Goal: Check status: Check status

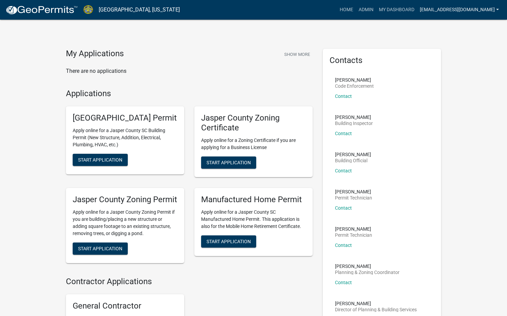
click at [479, 11] on link "[EMAIL_ADDRESS][DOMAIN_NAME]" at bounding box center [459, 9] width 85 height 13
click at [466, 27] on link "Admin" at bounding box center [475, 28] width 54 height 16
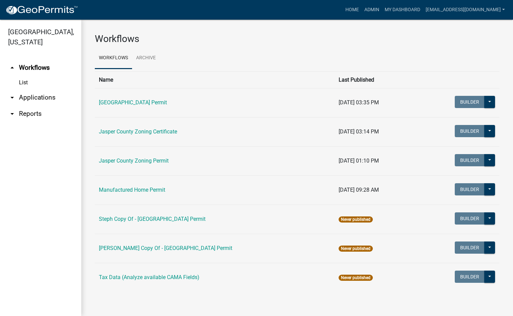
click at [33, 97] on link "arrow_drop_down Applications" at bounding box center [40, 97] width 81 height 16
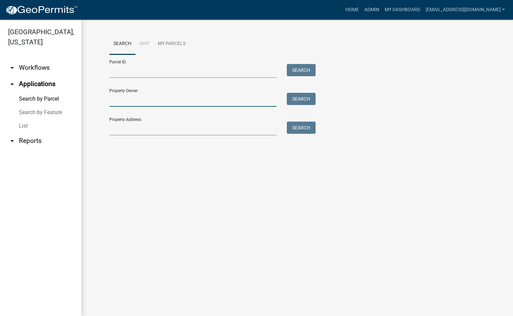
click at [133, 100] on input "Property Owner:" at bounding box center [192, 100] width 167 height 14
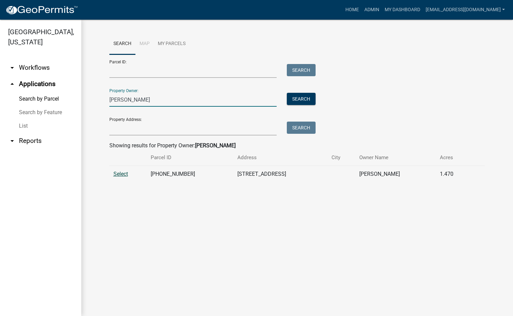
type input "[PERSON_NAME]"
click at [125, 173] on span "Select" at bounding box center [120, 173] width 15 height 6
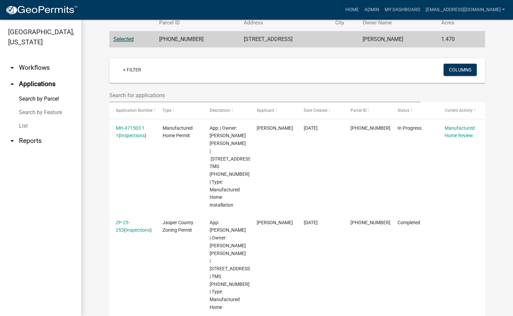
scroll to position [135, 0]
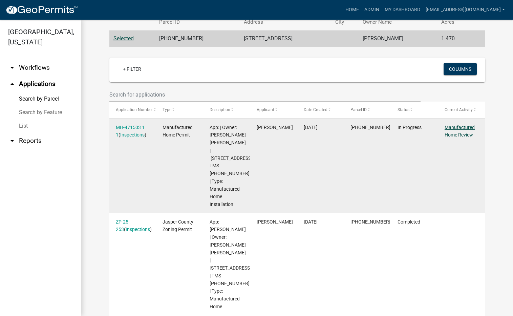
click at [451, 127] on link "Manufactured Home Review" at bounding box center [459, 130] width 30 height 13
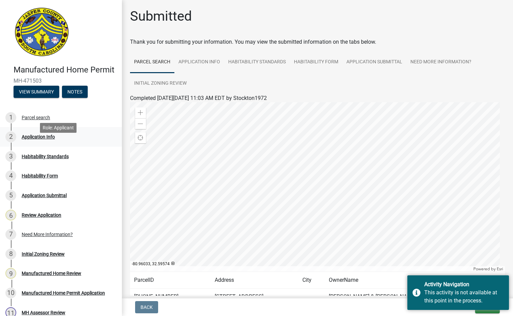
click at [50, 139] on div "Application Info" at bounding box center [38, 136] width 33 height 5
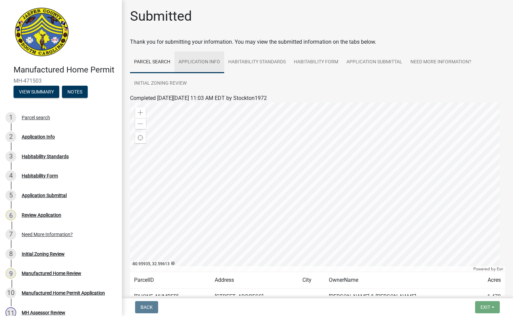
click at [193, 62] on link "Application Info" at bounding box center [199, 62] width 50 height 22
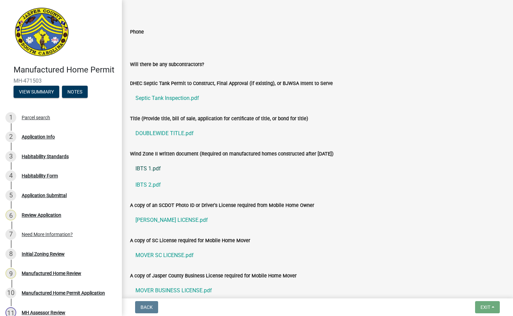
scroll to position [1319, 0]
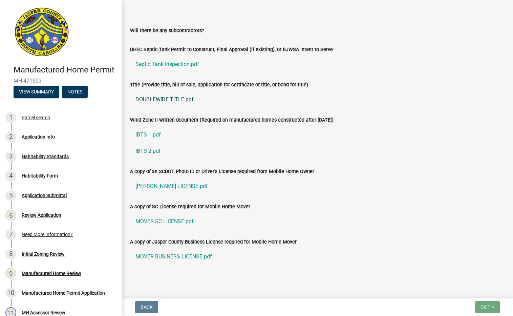
click at [156, 99] on link "DOUBLEWIDE TITLE.pdf" at bounding box center [317, 99] width 374 height 16
click at [151, 185] on link "[PERSON_NAME] LICENSE.pdf" at bounding box center [317, 186] width 374 height 16
click at [159, 219] on link "MOVER SC LICENSE.pdf" at bounding box center [317, 221] width 374 height 16
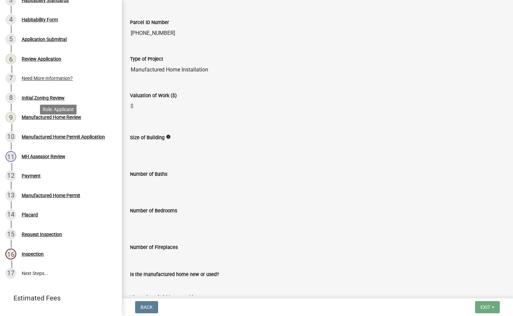
scroll to position [135, 0]
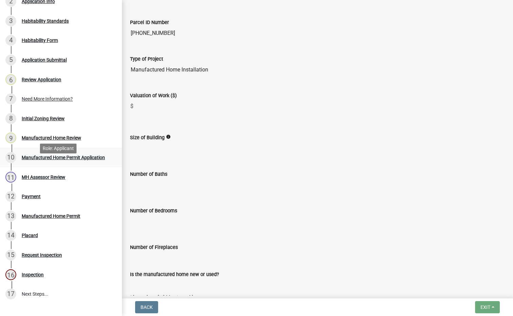
click at [75, 160] on div "Manufactured Home Permit Application" at bounding box center [63, 157] width 83 height 5
drag, startPoint x: 75, startPoint y: 167, endPoint x: 73, endPoint y: 197, distance: 29.8
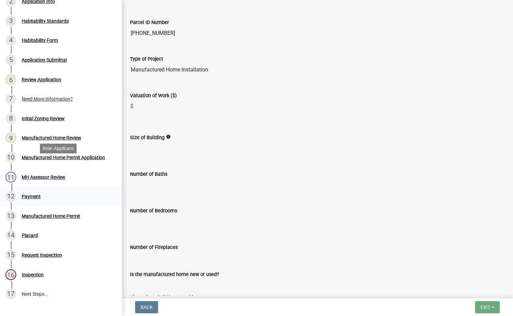
click at [73, 197] on link "12 Payment" at bounding box center [61, 196] width 122 height 20
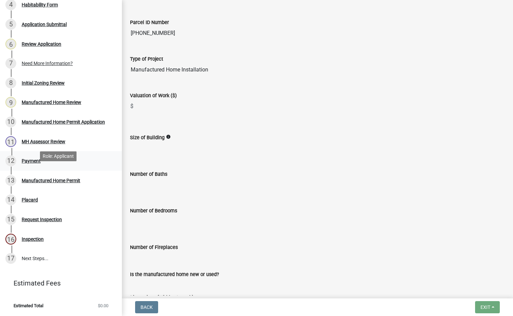
scroll to position [181, 0]
